Goal: Find specific page/section: Find specific page/section

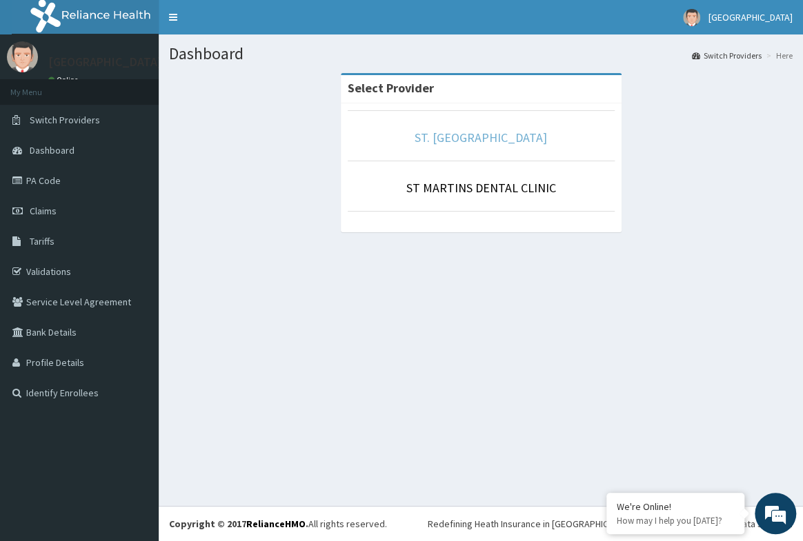
click at [498, 137] on link "ST. [GEOGRAPHIC_DATA]" at bounding box center [480, 138] width 132 height 16
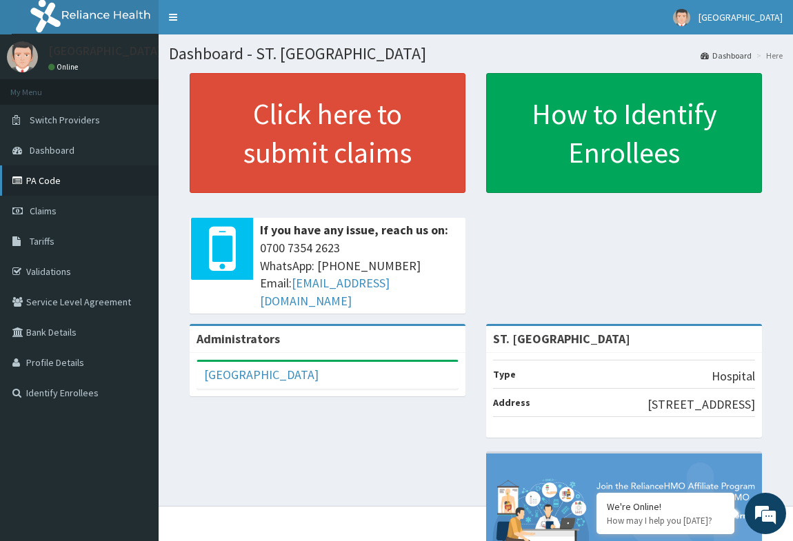
click at [40, 178] on link "PA Code" at bounding box center [79, 180] width 159 height 30
